Goal: Transaction & Acquisition: Purchase product/service

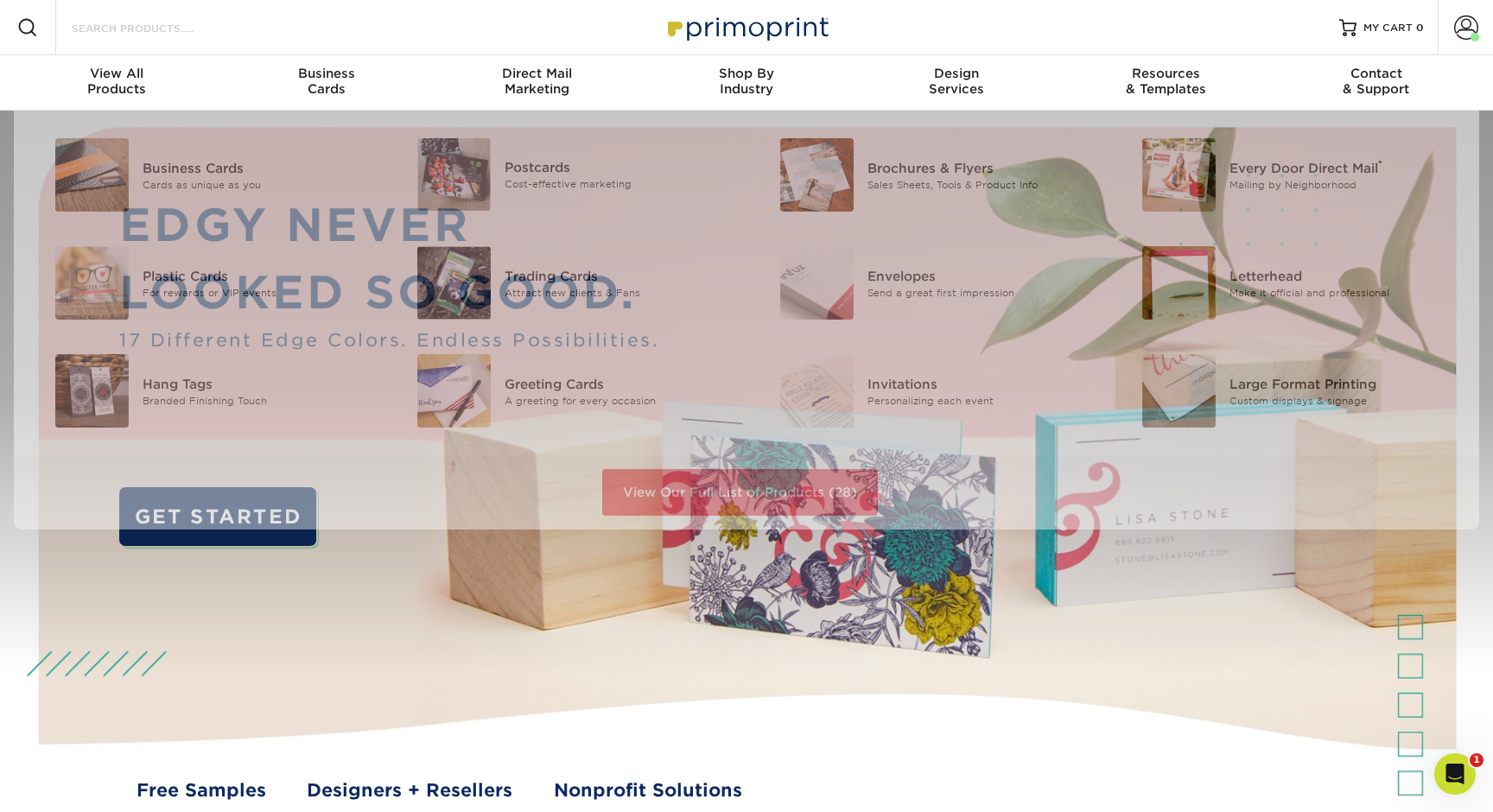
click at [172, 21] on input "Search Products" at bounding box center [154, 27] width 168 height 21
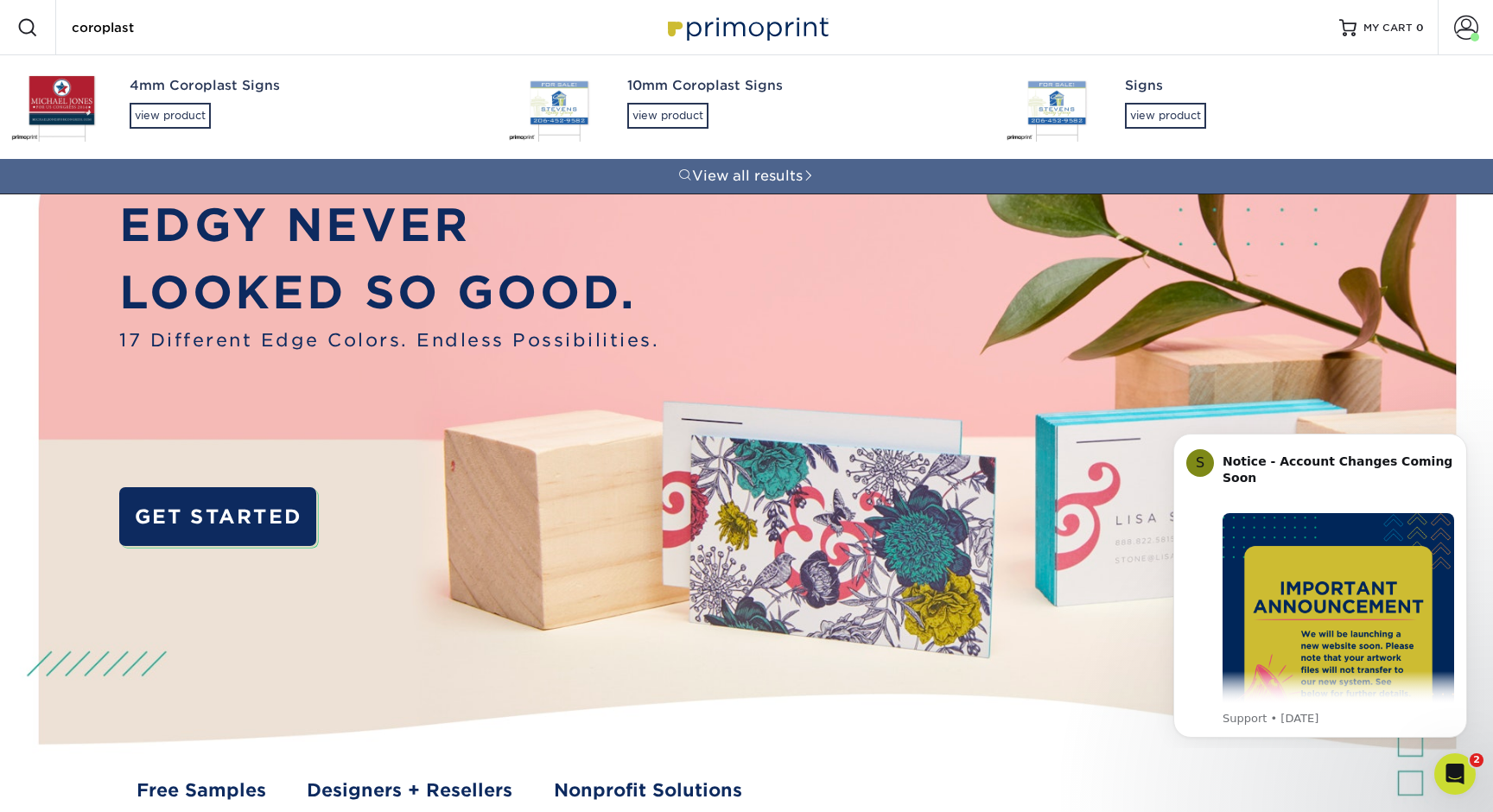
type input "coroplast"
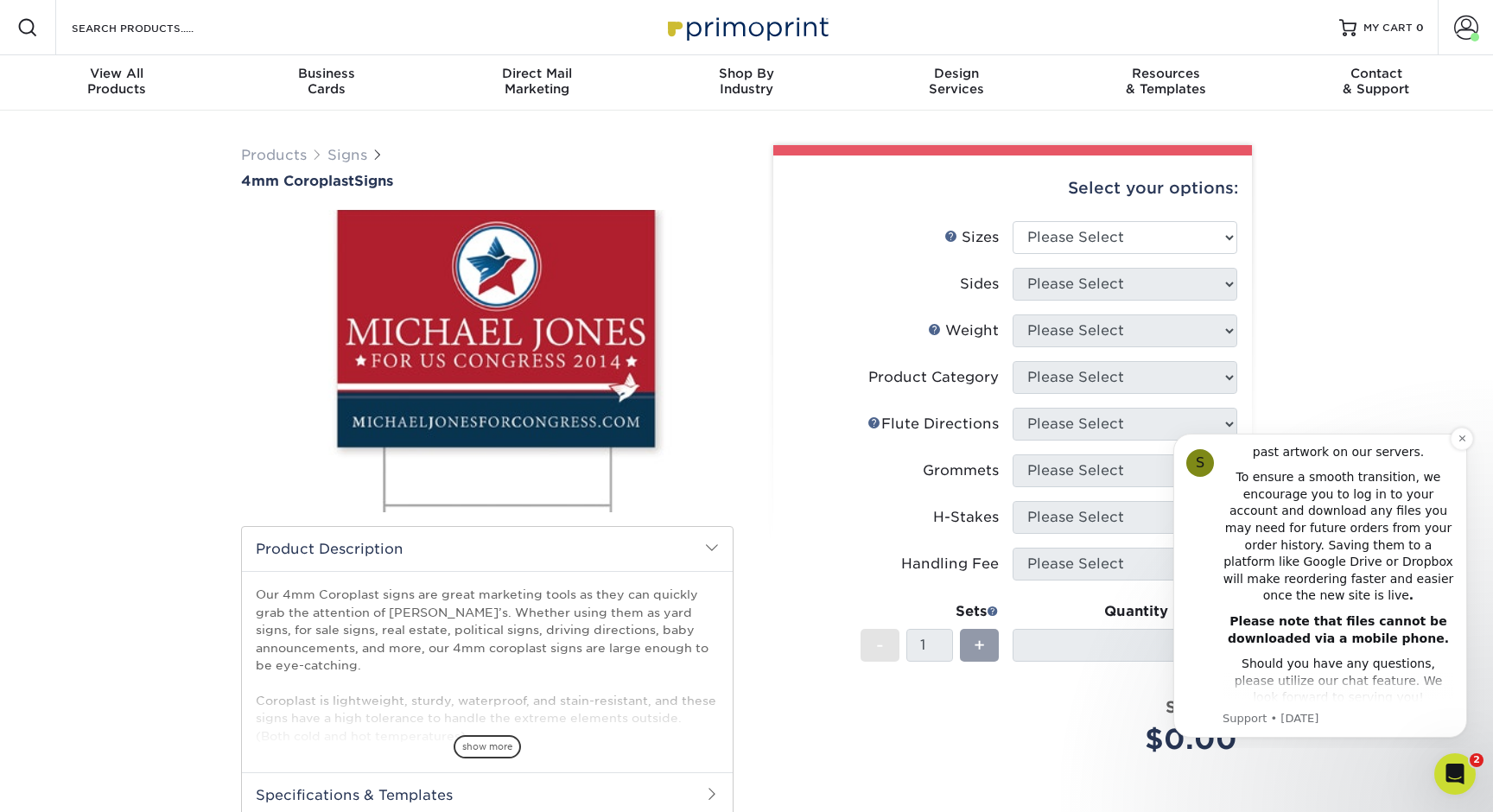
scroll to position [399, 0]
drag, startPoint x: 1458, startPoint y: 443, endPoint x: 2613, endPoint y: 862, distance: 1228.7
click at [1458, 443] on icon "Dismiss notification" at bounding box center [1462, 438] width 10 height 10
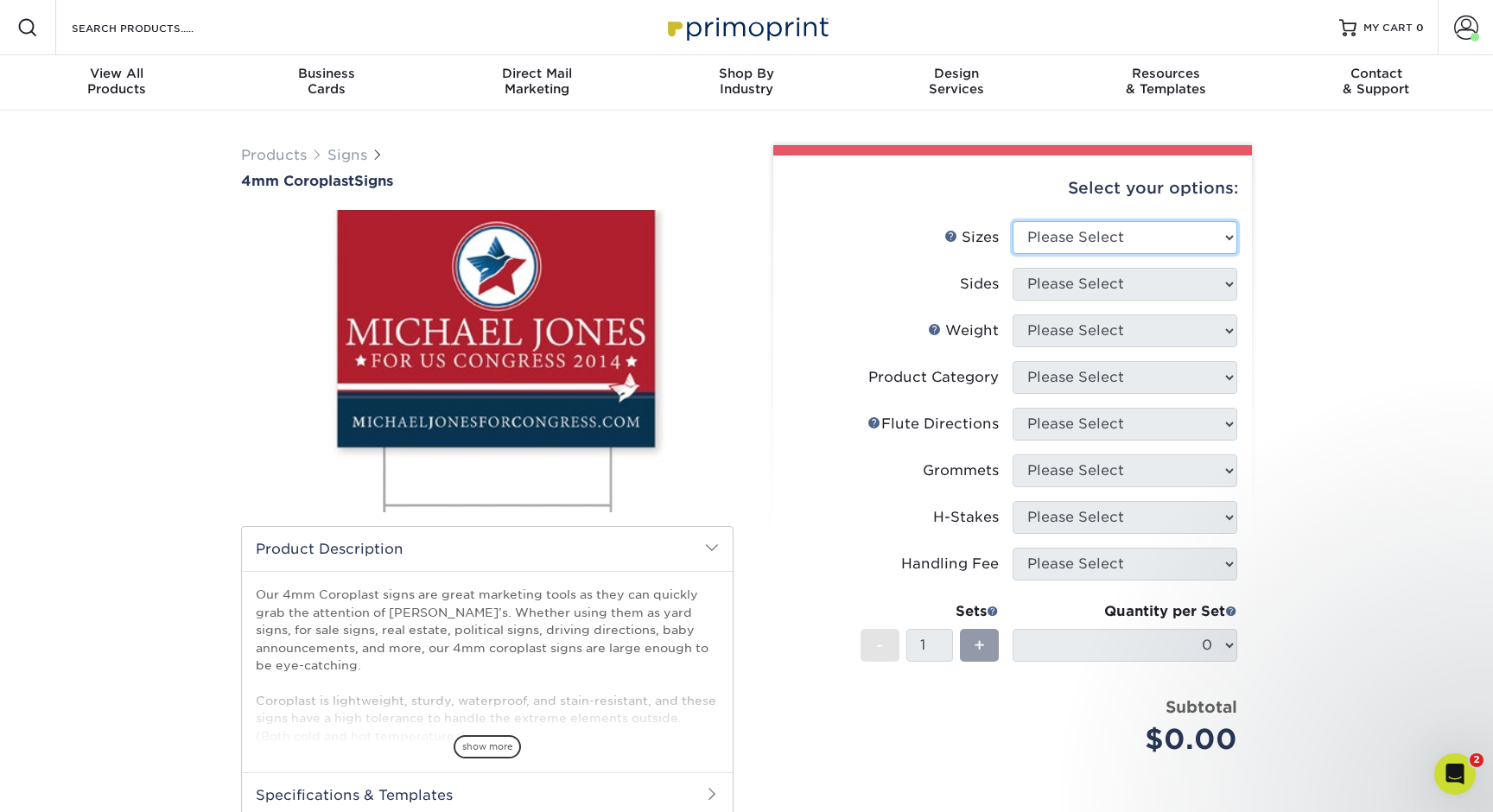
select select "24.00x36.00"
select select "32d3c223-f82c-492b-b915-ba065a00862f"
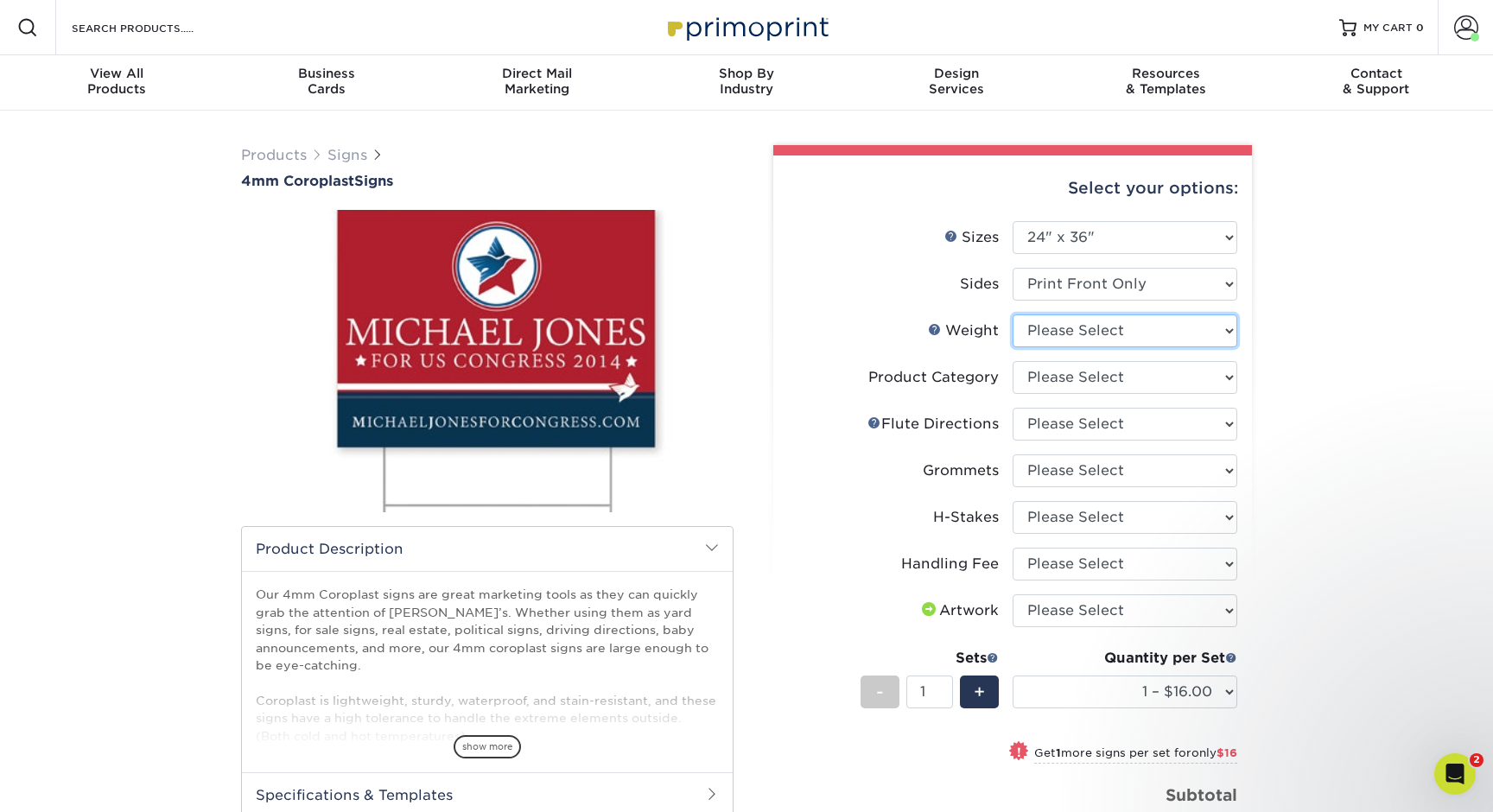
select select "4CORO"
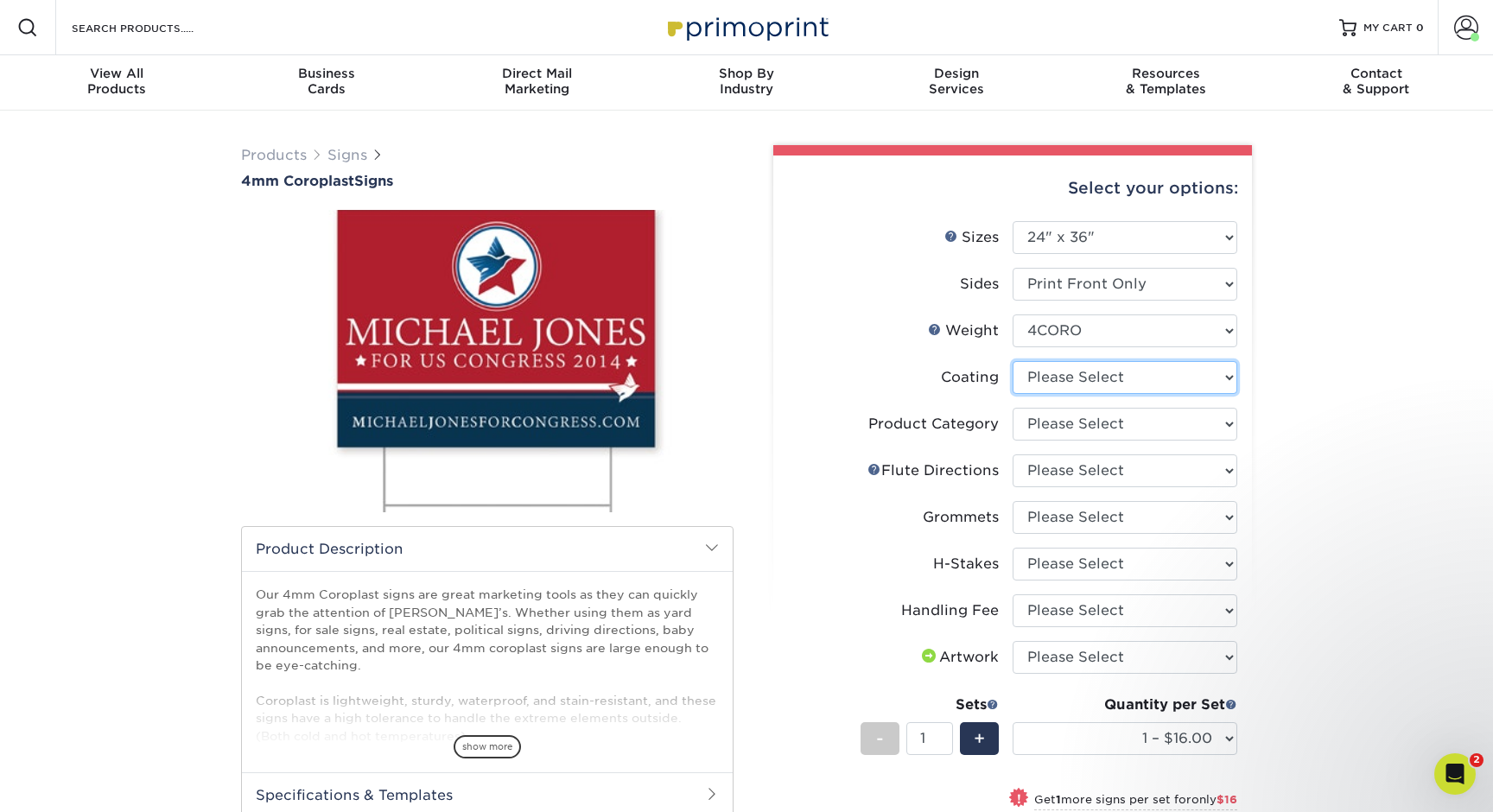
select select "3e7618de-abca-4bda-9f97-8b9129e913d8"
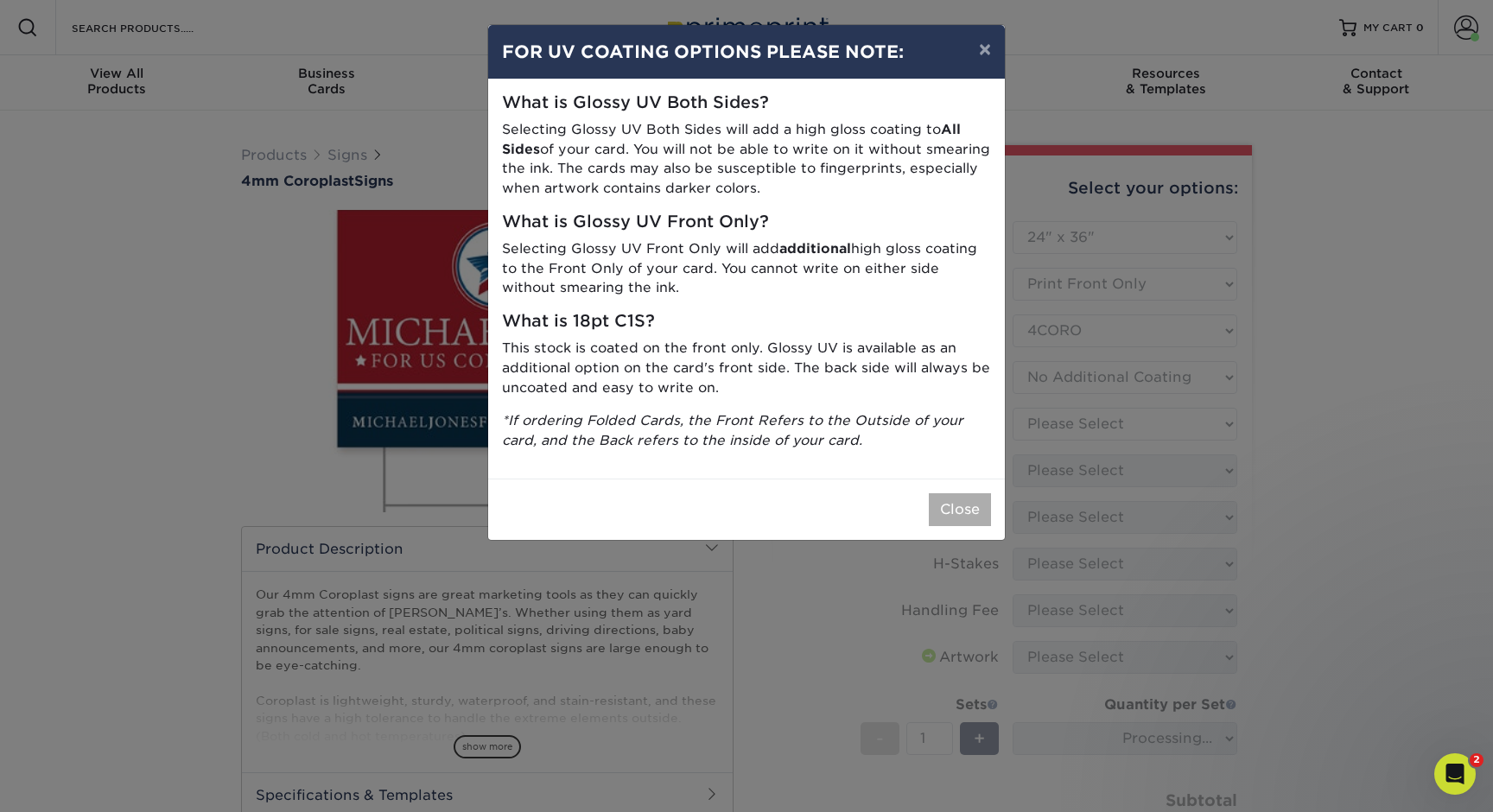
click at [956, 496] on button "Close" at bounding box center [959, 510] width 62 height 32
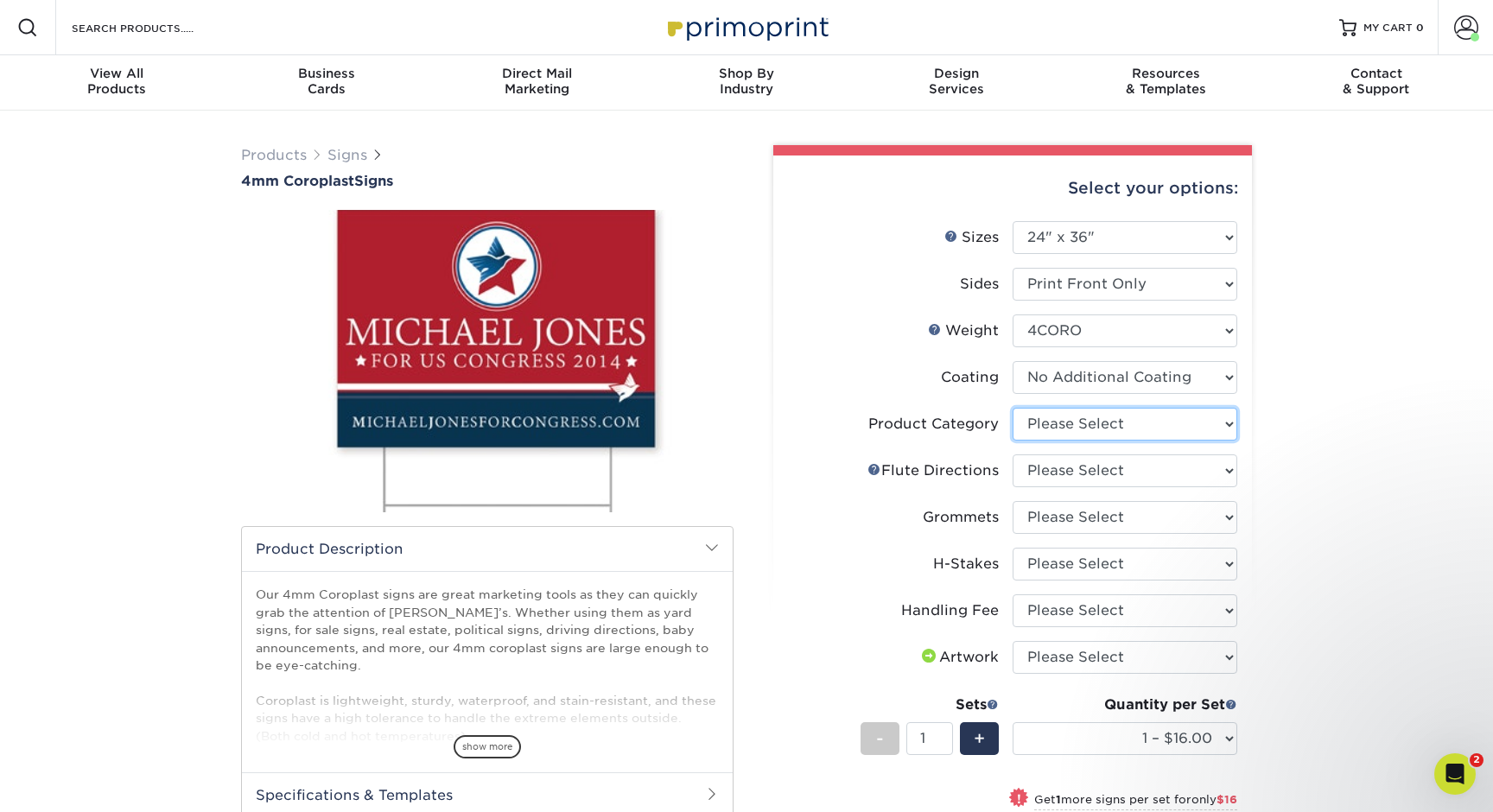
select select "b3582ed5-6912-492c-8440-2cc51afdb8e1"
select select "b9474d6d-25b7-40b8-b284-85b7690982f8"
select select "90d329df-db80-4206-b821-ff9d3f363977"
select select "aec992a9-897e-40ed-b45c-8ce74849ba63"
select select "-1"
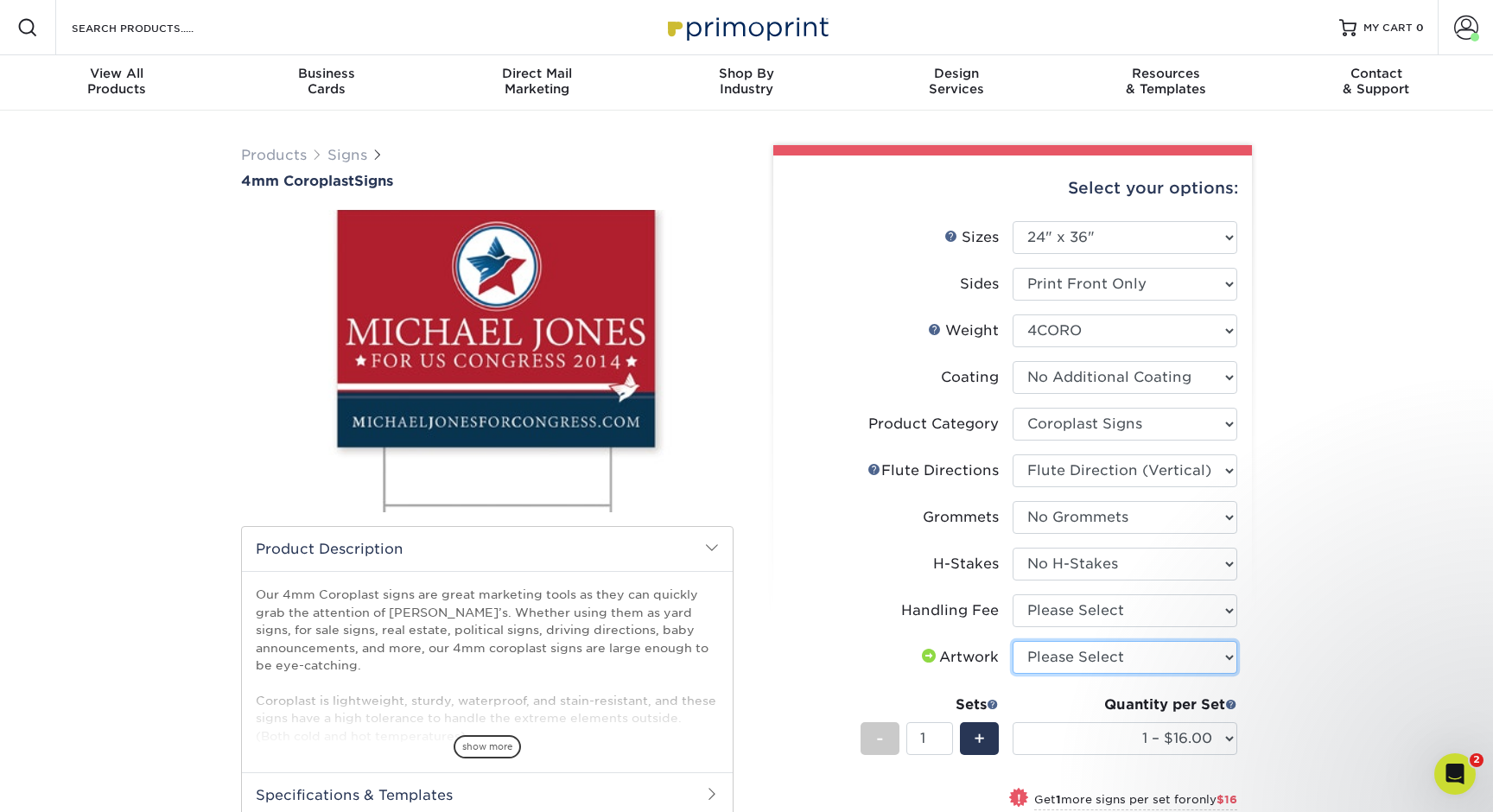
select select "upload"
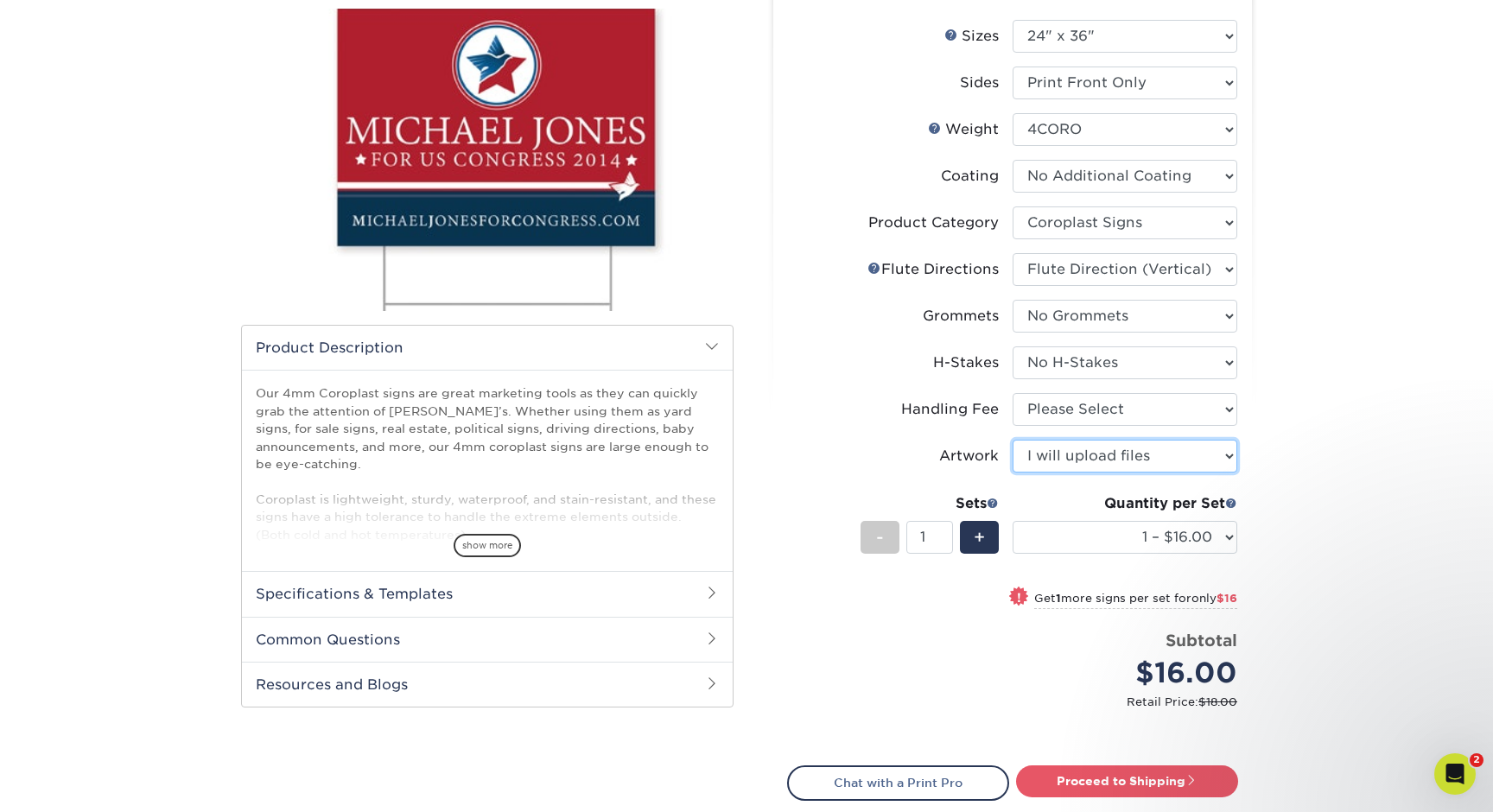
scroll to position [200, 0]
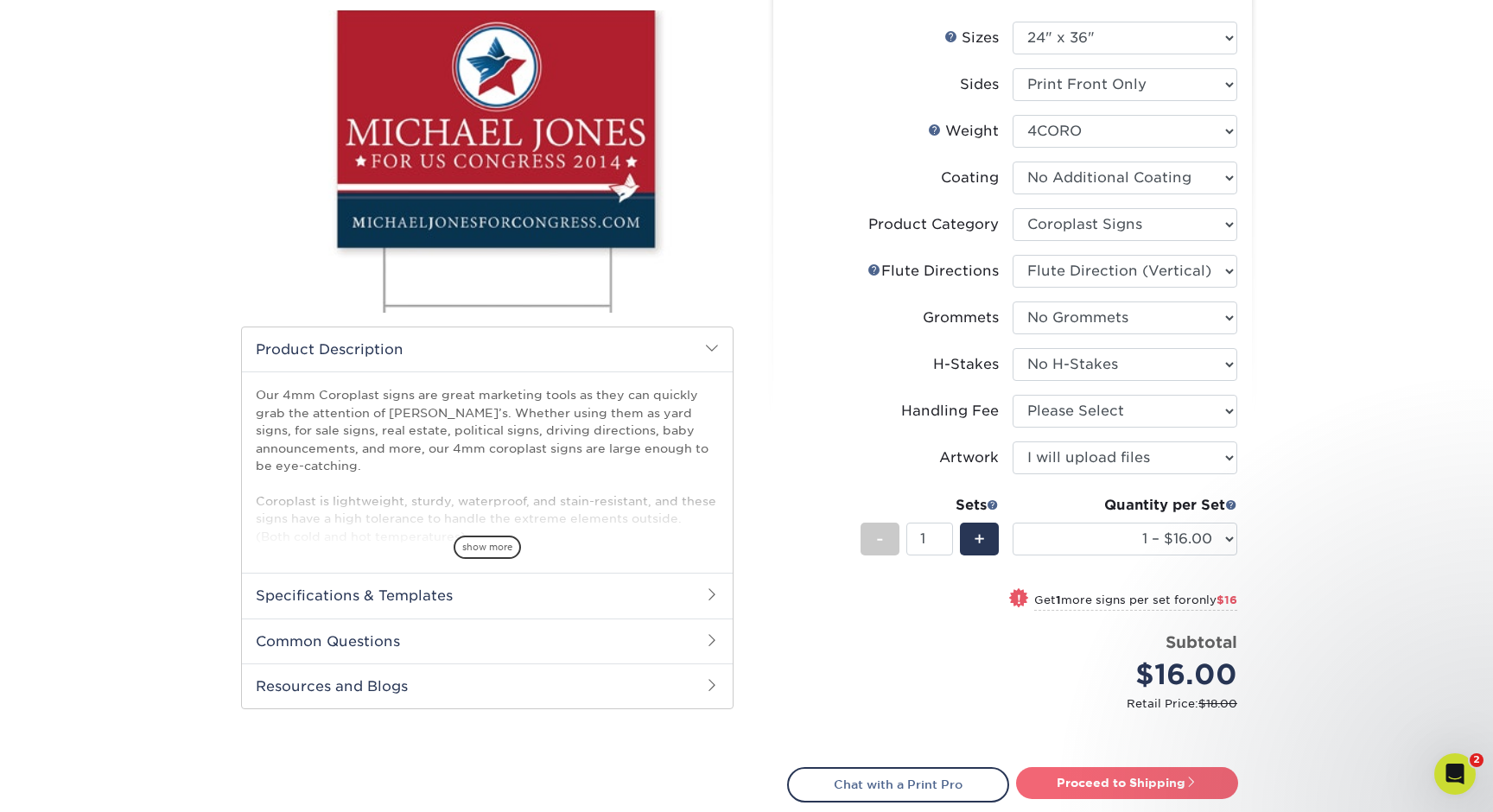
click at [1080, 779] on link "Proceed to Shipping" at bounding box center [1127, 782] width 222 height 32
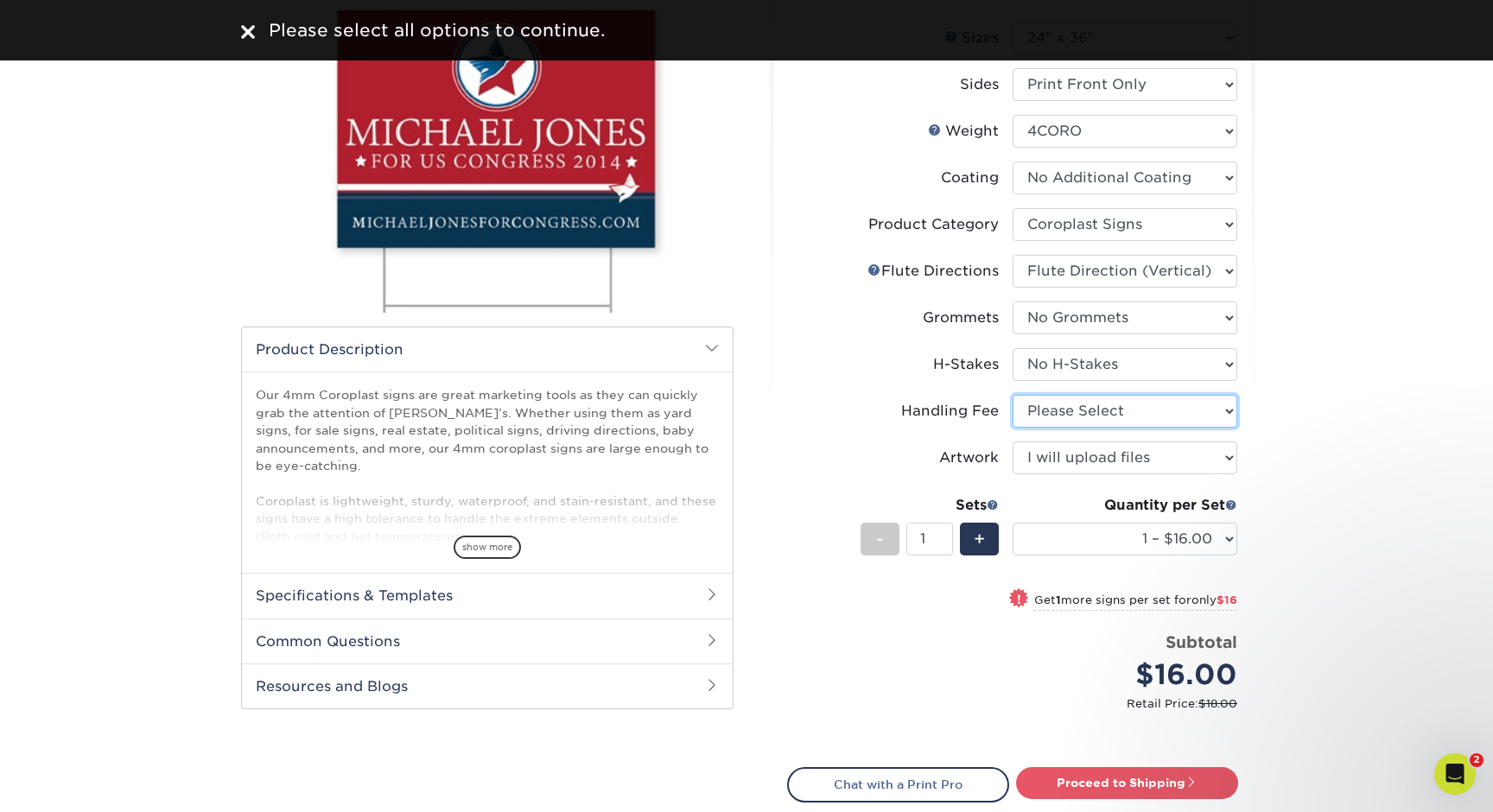
select select "ab74c079-444c-4260-ae6a-e09bdee8073c"
click at [1096, 776] on link "Proceed to Shipping" at bounding box center [1127, 782] width 222 height 32
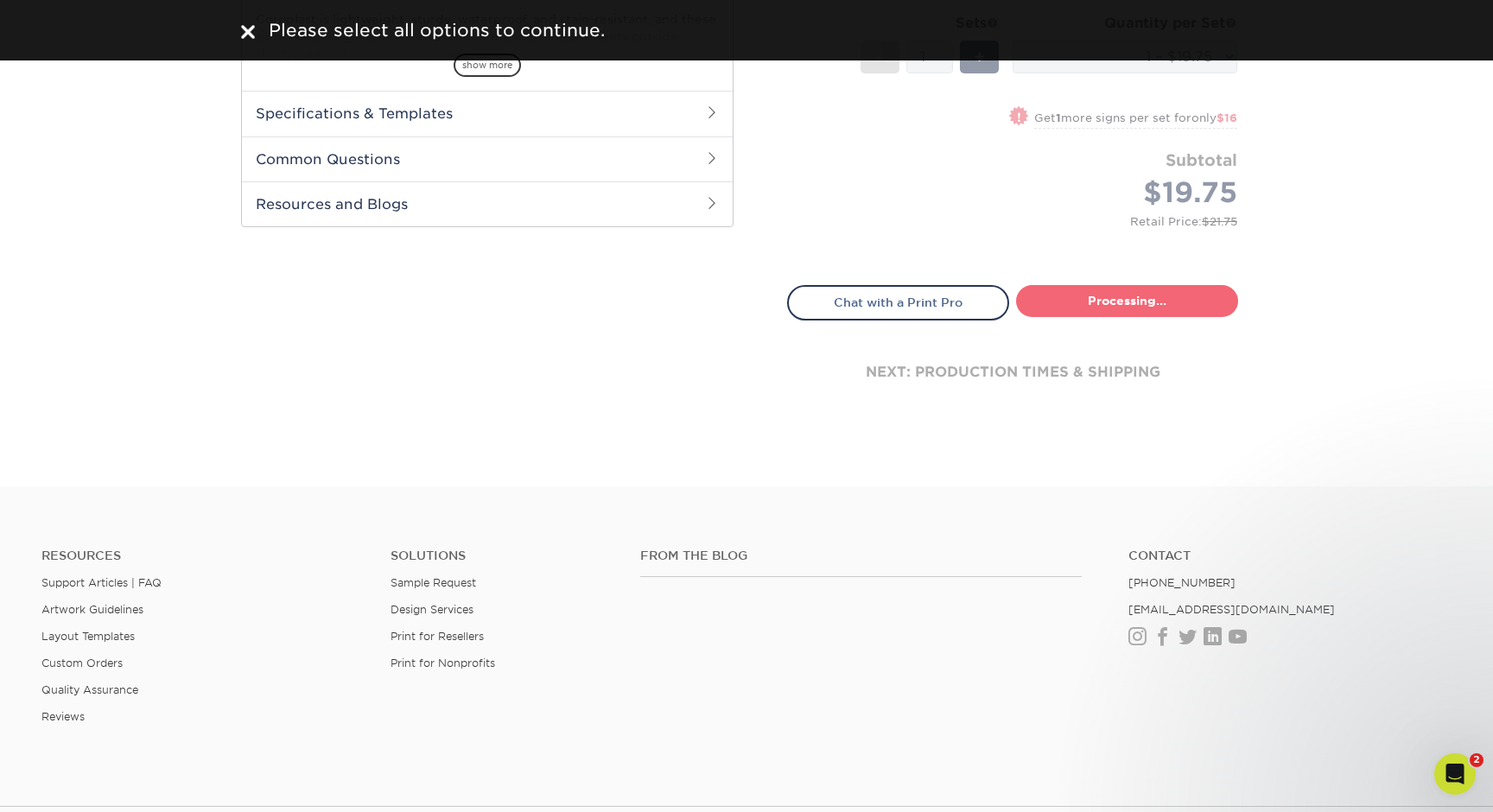
select select "044640a2-81e0-4a14-b128-5232b6ab5635"
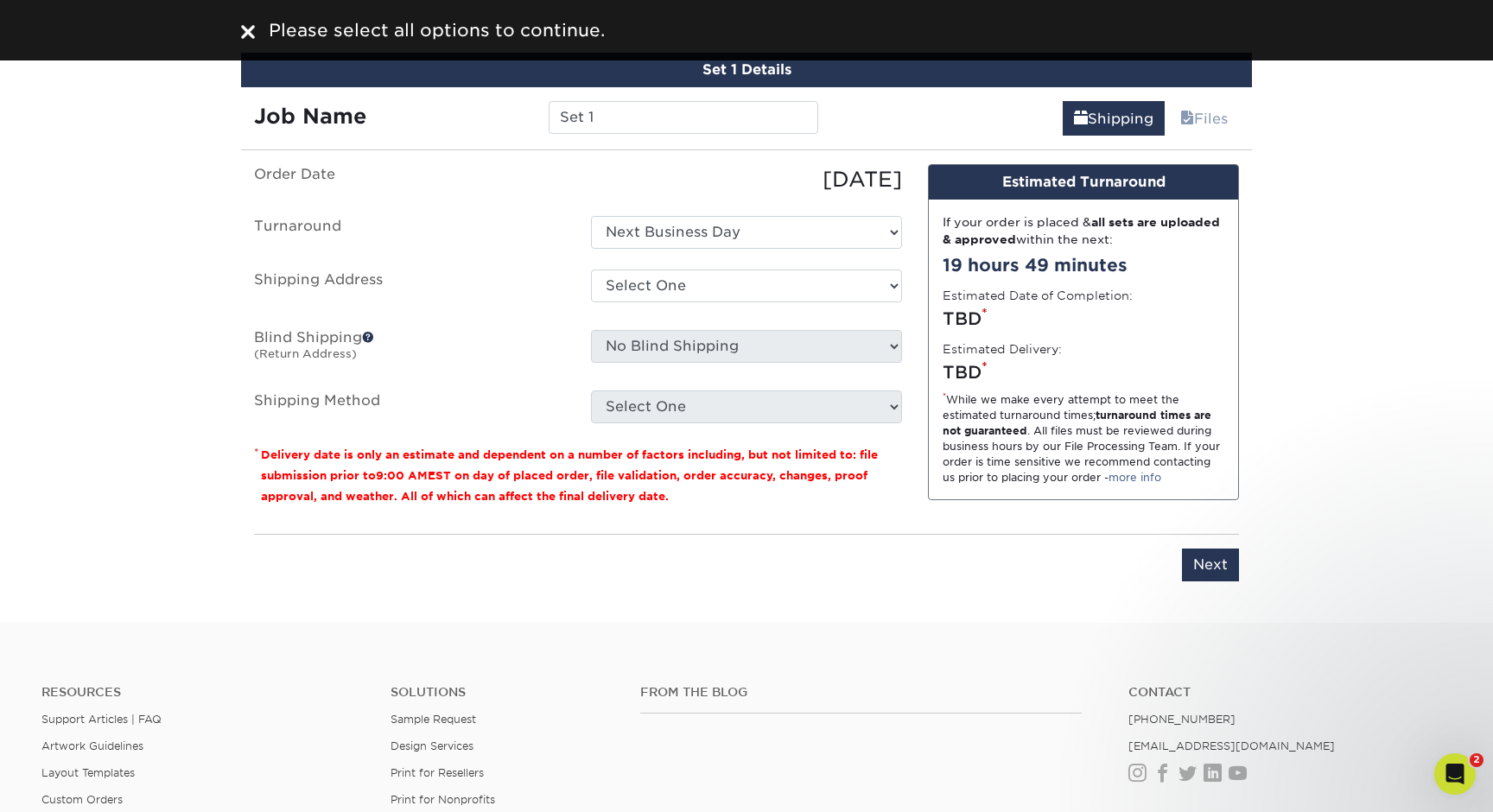
scroll to position [1012, 0]
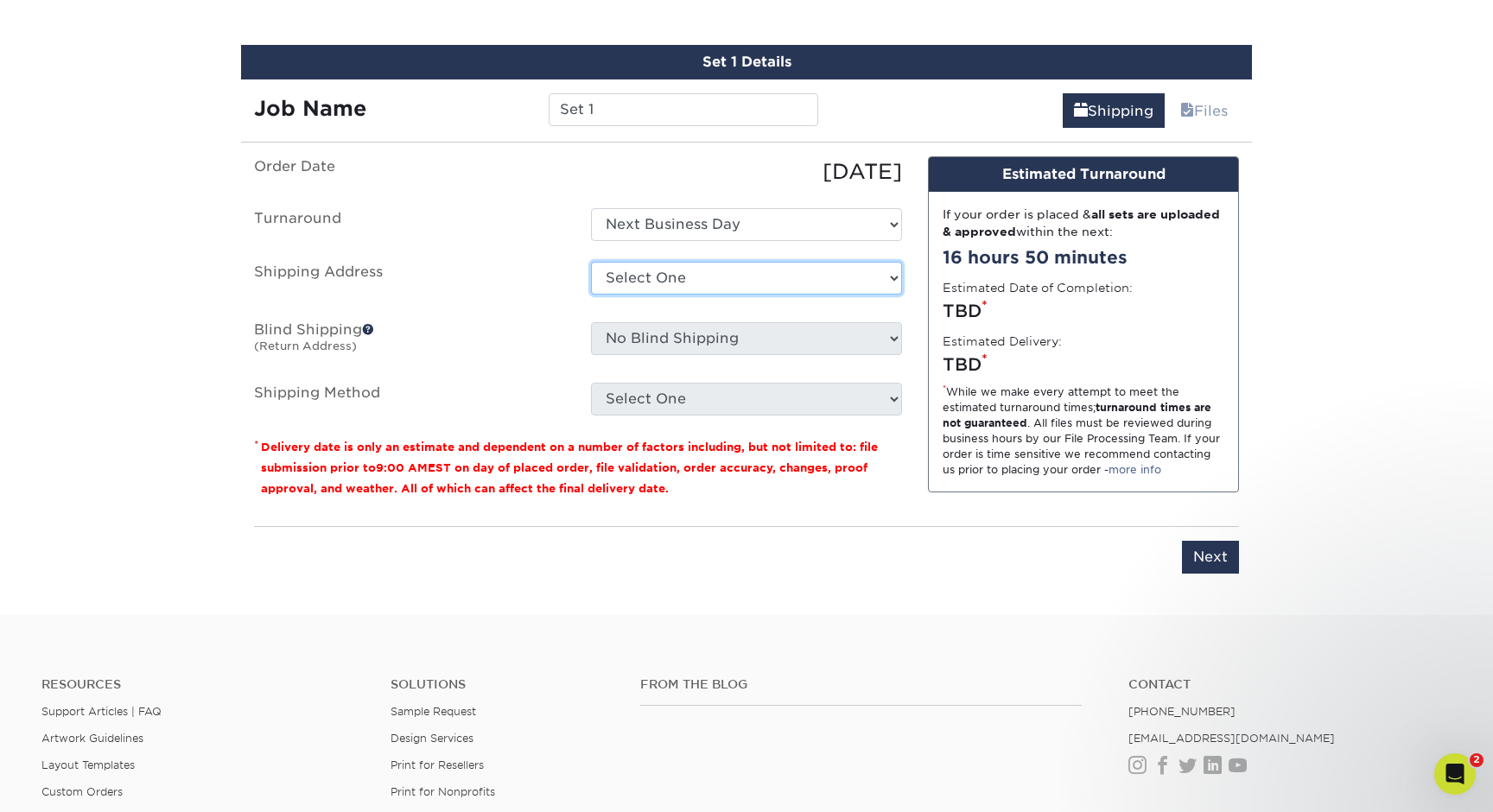
select select "177396"
